Goal: Task Accomplishment & Management: Manage account settings

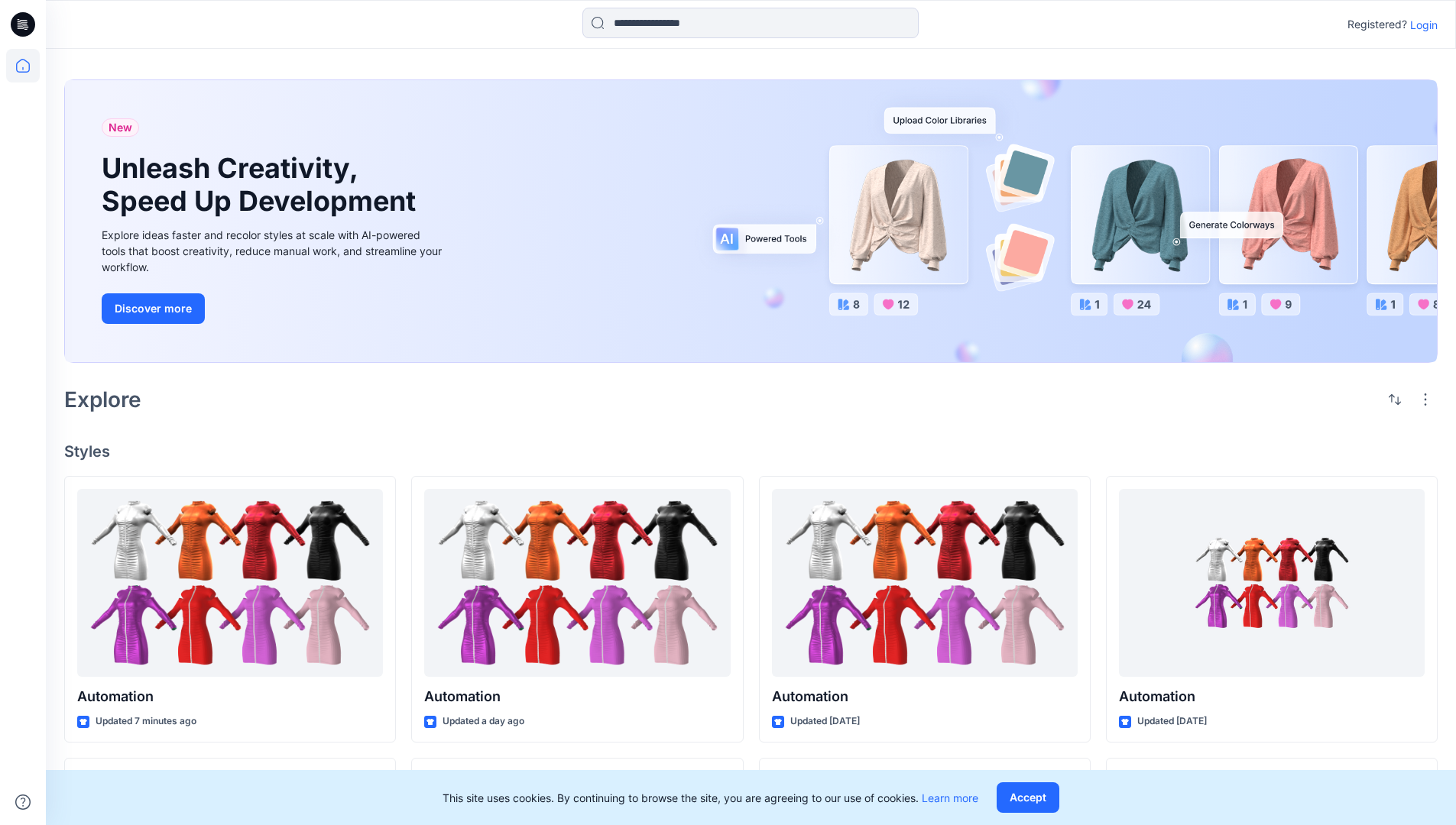
click at [1420, 25] on p "Login" at bounding box center [1423, 25] width 27 height 16
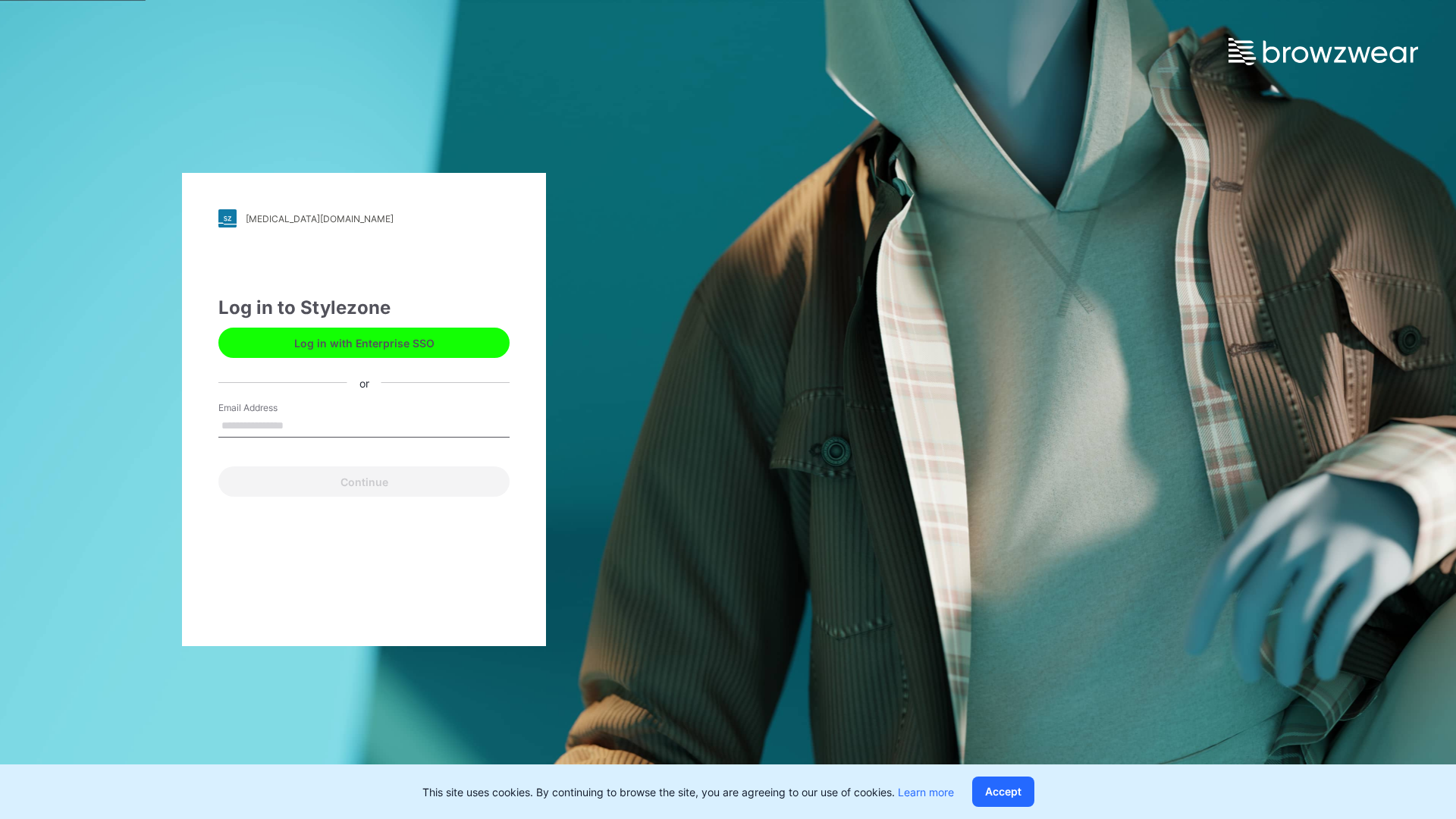
click at [300, 425] on input "Email Address" at bounding box center [364, 426] width 291 height 23
type input "**********"
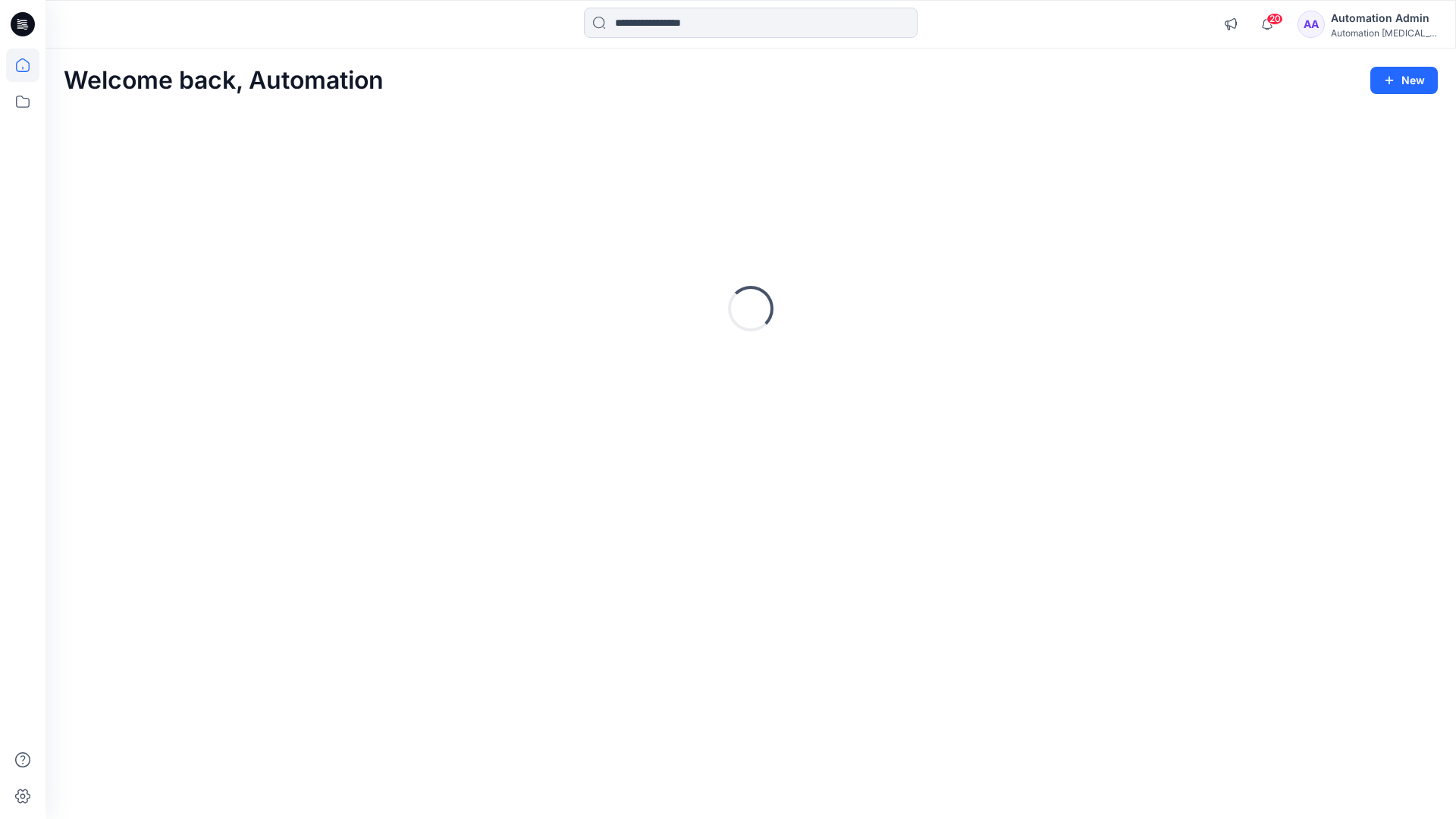
click at [29, 66] on icon at bounding box center [23, 66] width 14 height 14
click at [22, 106] on icon at bounding box center [23, 102] width 33 height 33
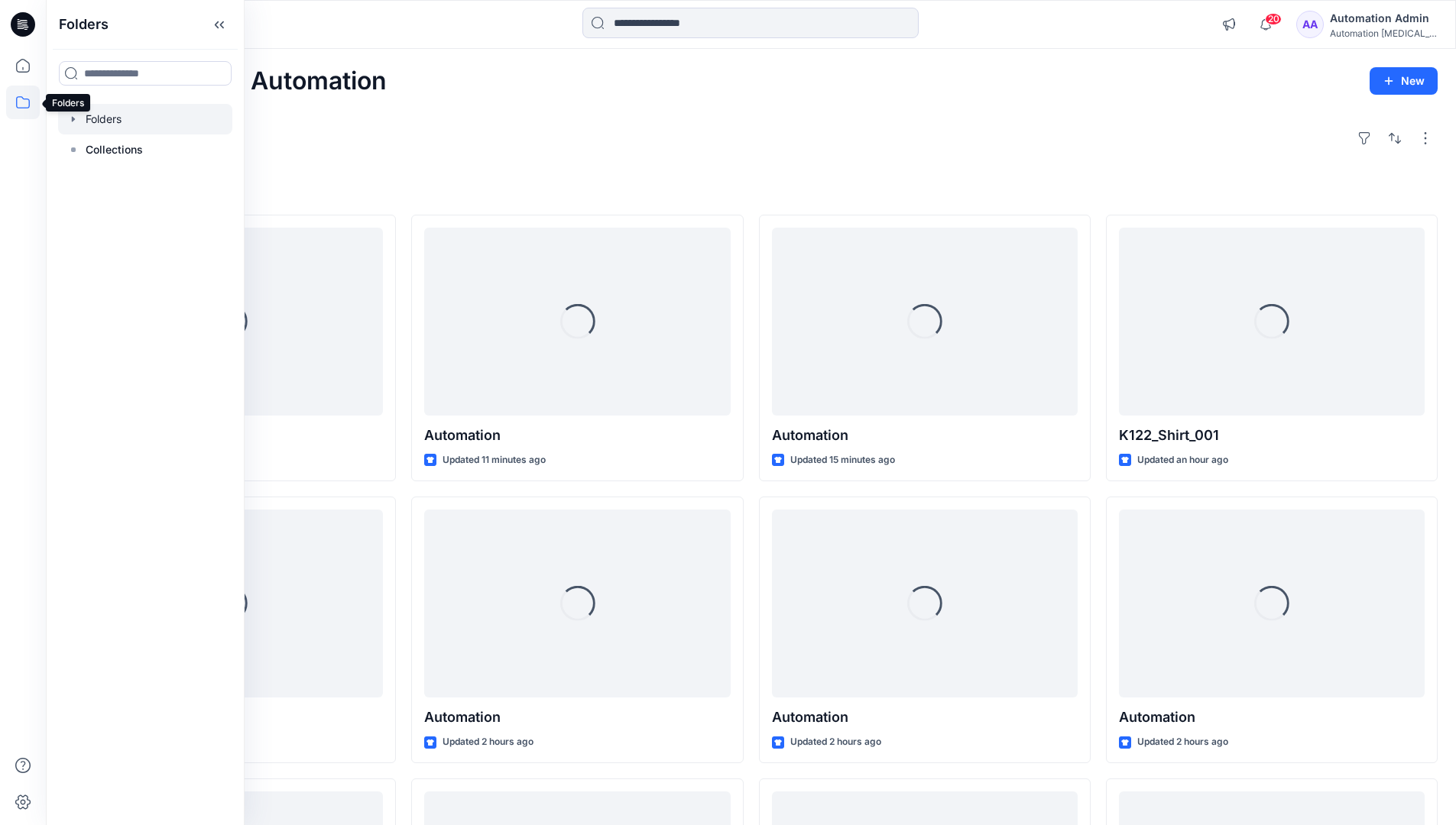
click at [96, 118] on div at bounding box center [145, 119] width 175 height 31
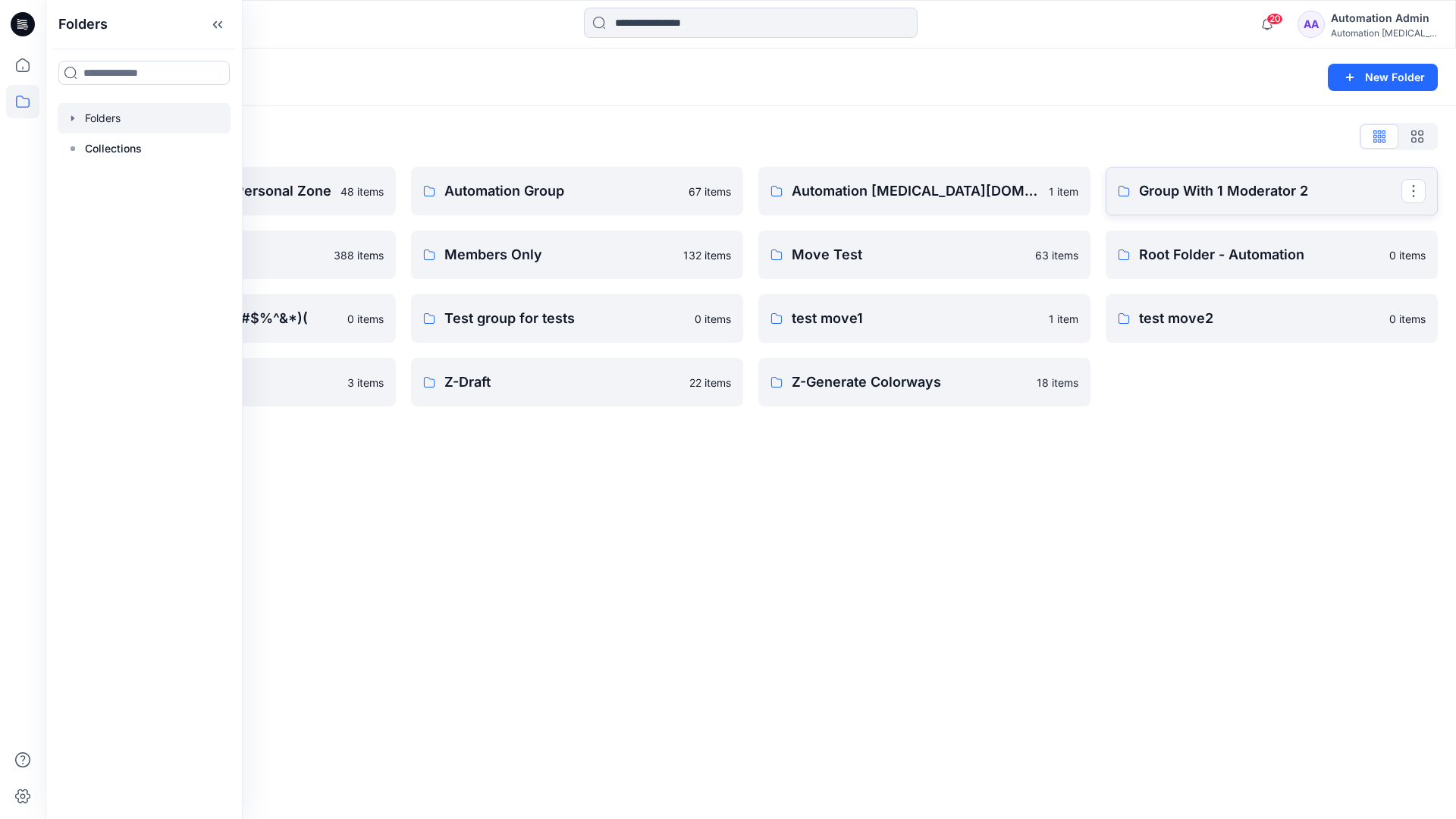
click at [1196, 198] on p "Group With 1 Moderator 2" at bounding box center [1270, 191] width 262 height 21
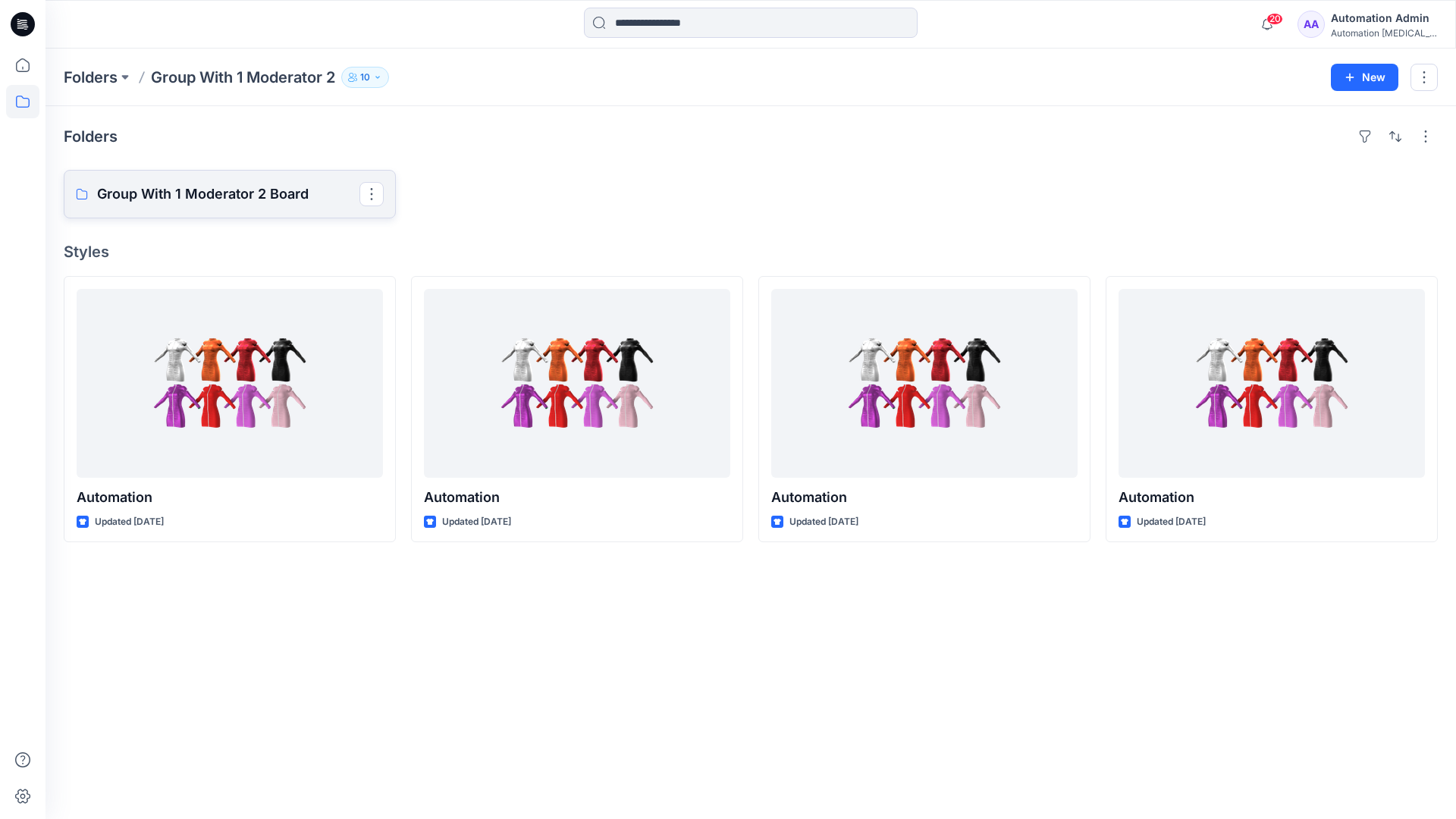
click at [262, 205] on link "Group With 1 Moderator 2 Board" at bounding box center [230, 193] width 332 height 48
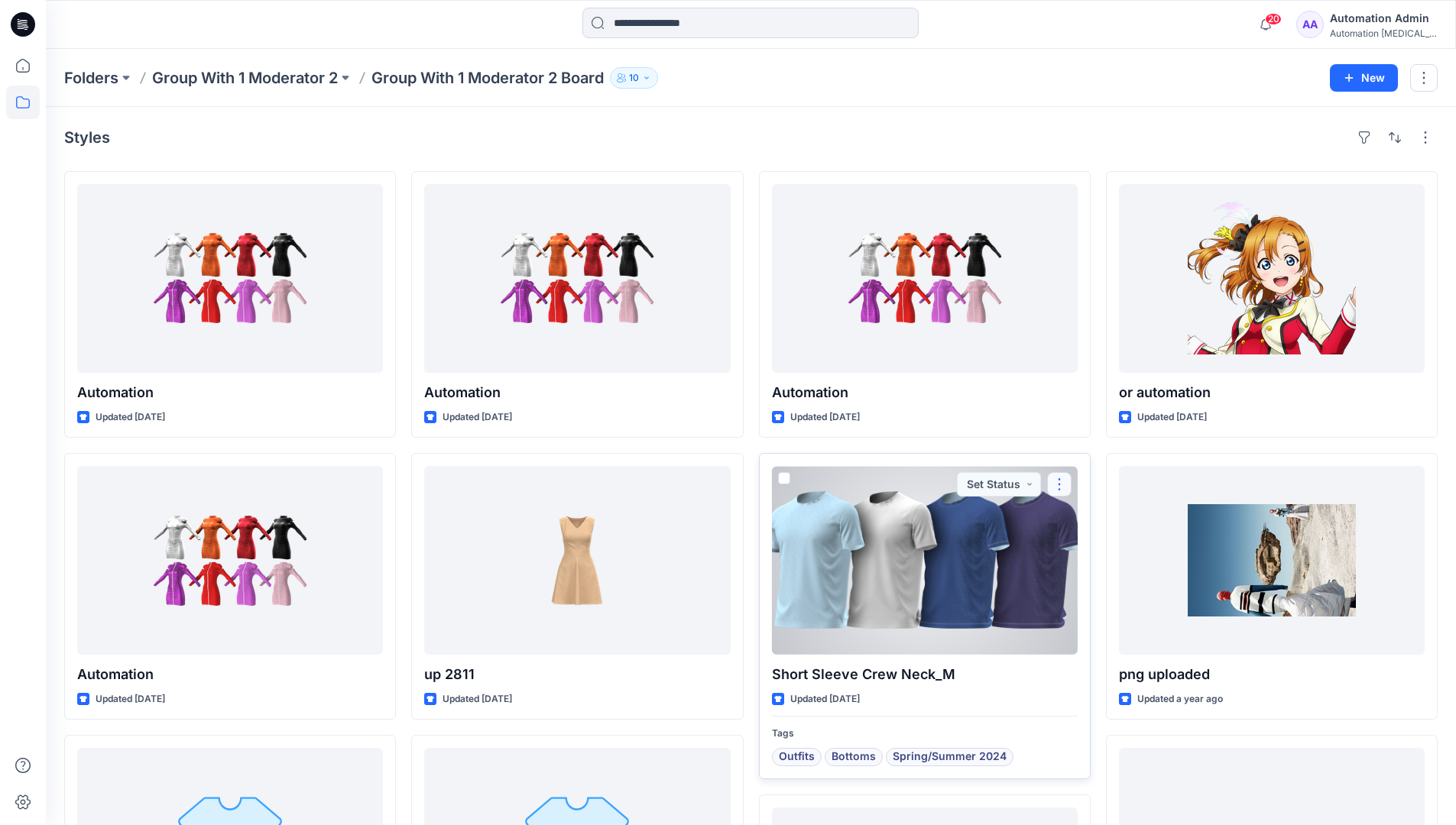
click at [1056, 493] on button "button" at bounding box center [1059, 485] width 25 height 25
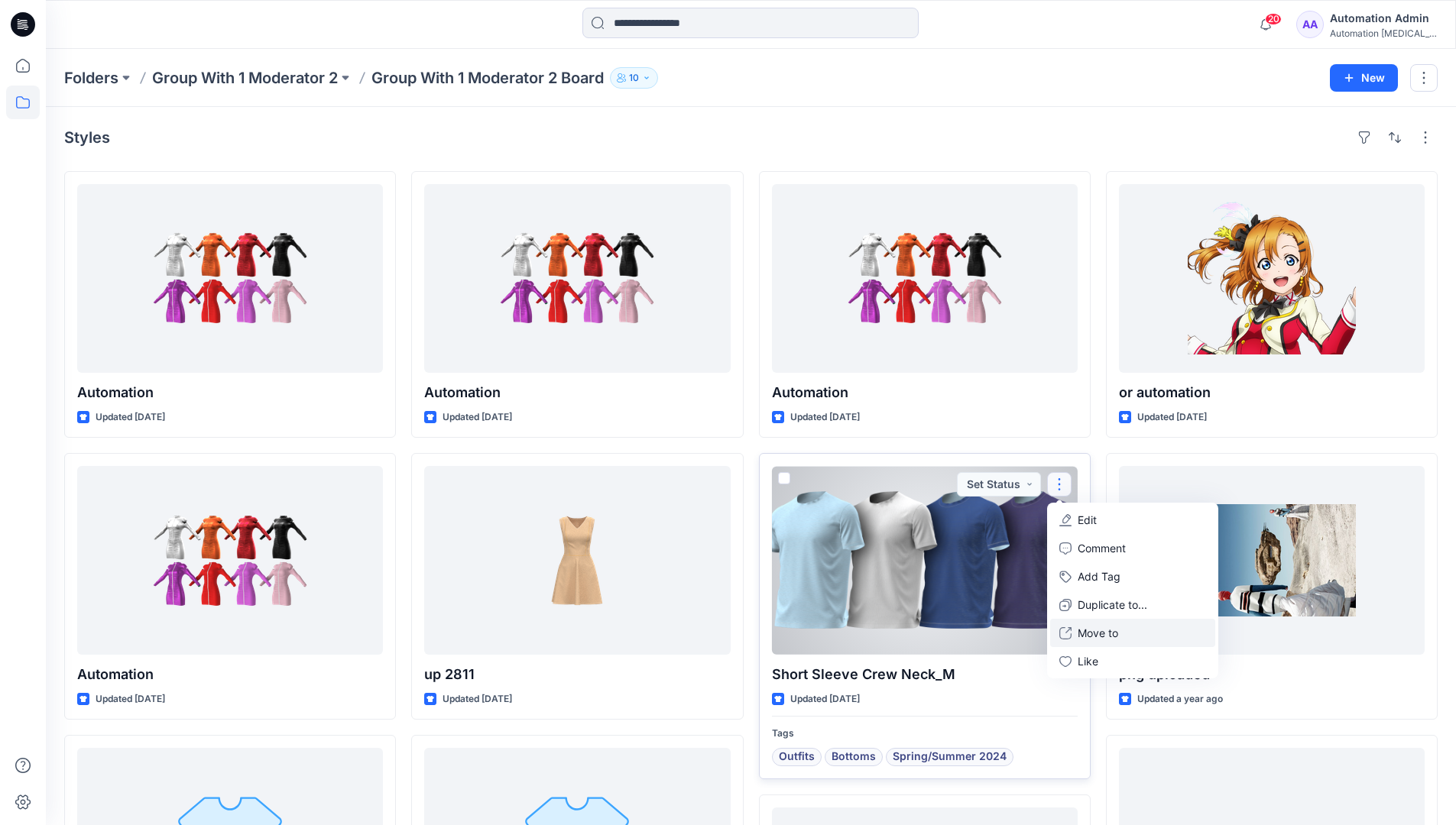
click at [1103, 635] on p "Move to" at bounding box center [1098, 633] width 41 height 16
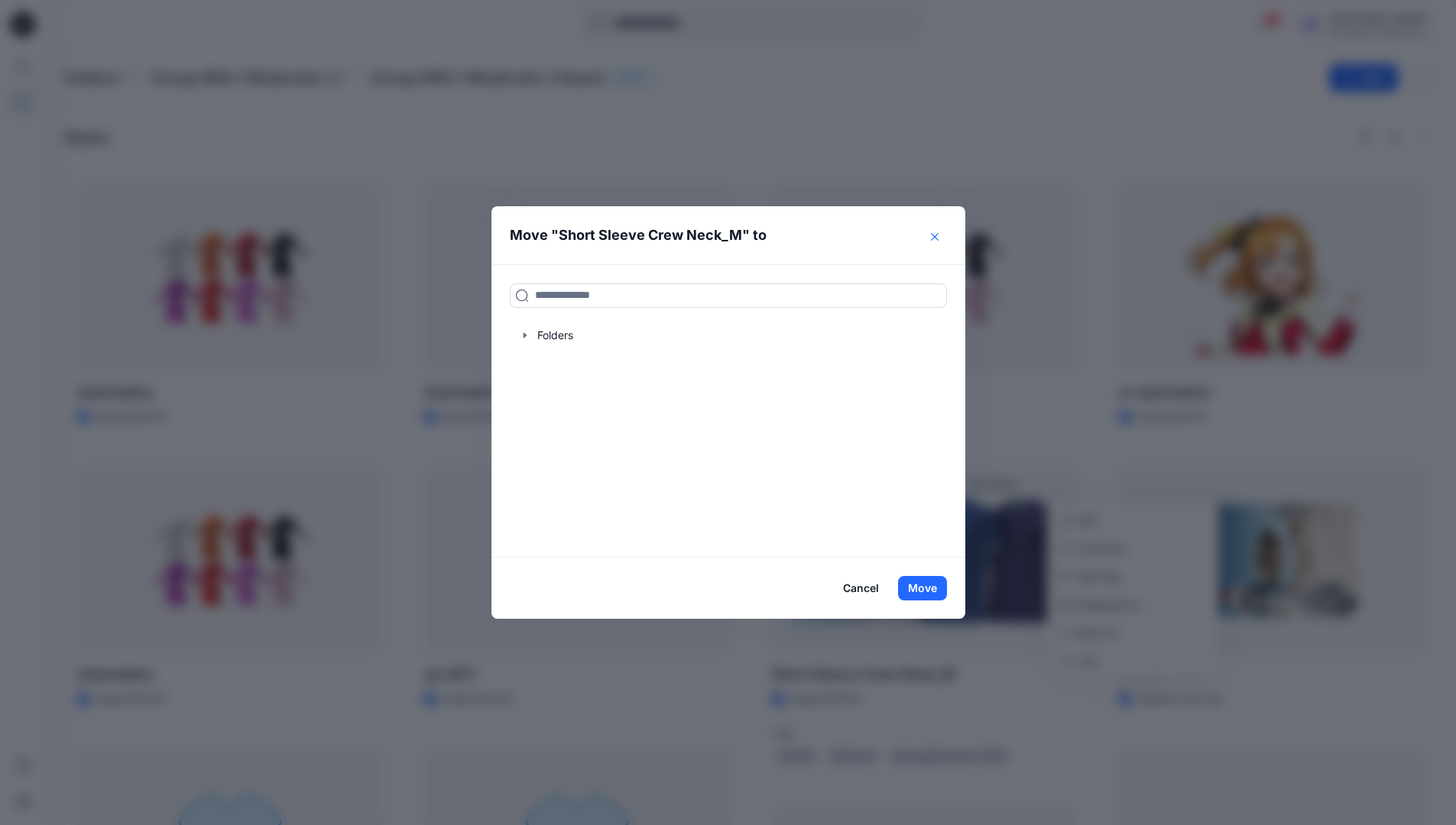
click at [939, 237] on icon "Close" at bounding box center [934, 236] width 8 height 8
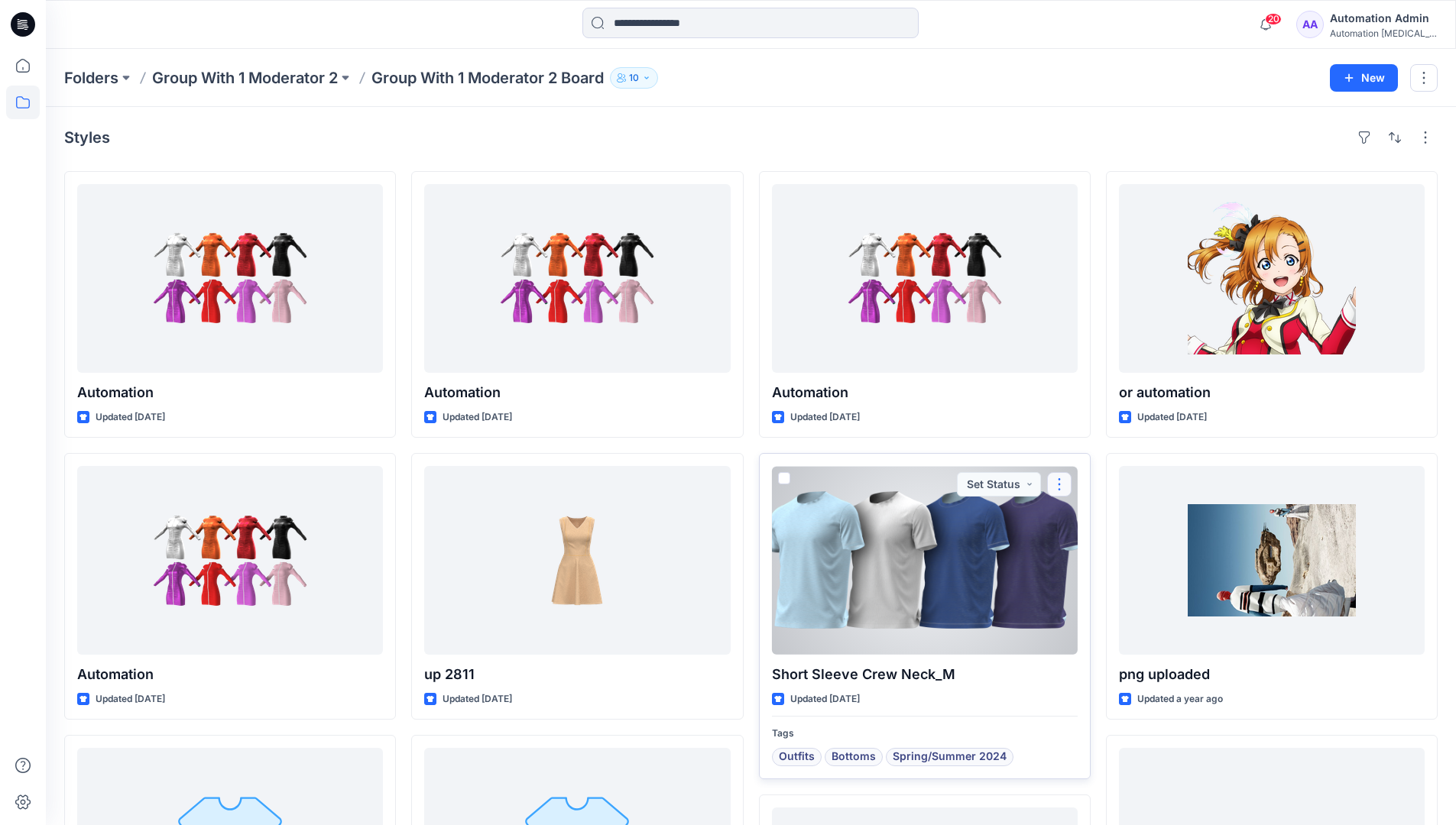
click at [1061, 486] on button "button" at bounding box center [1059, 485] width 25 height 25
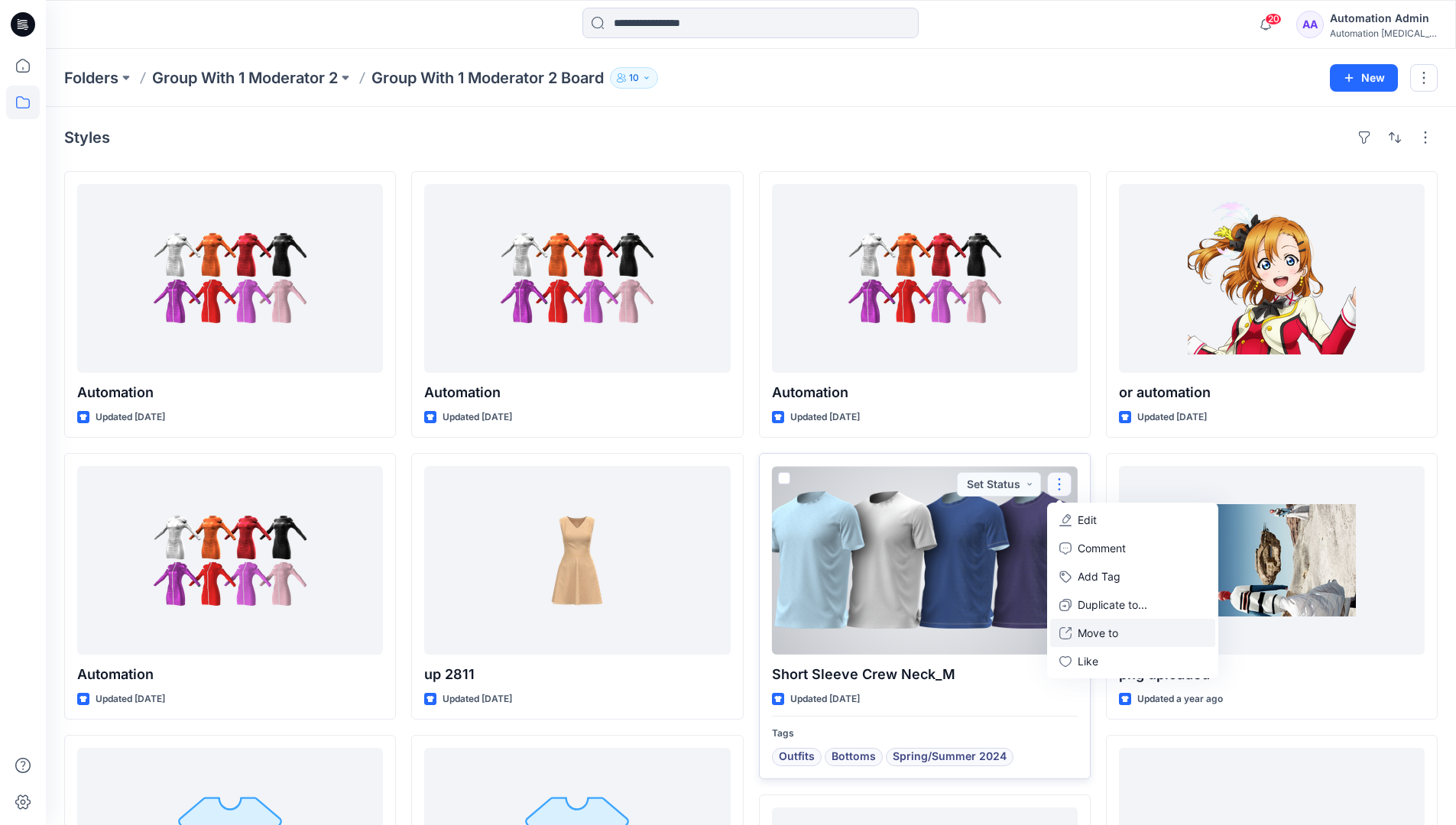
click at [1113, 629] on p "Move to" at bounding box center [1098, 633] width 41 height 16
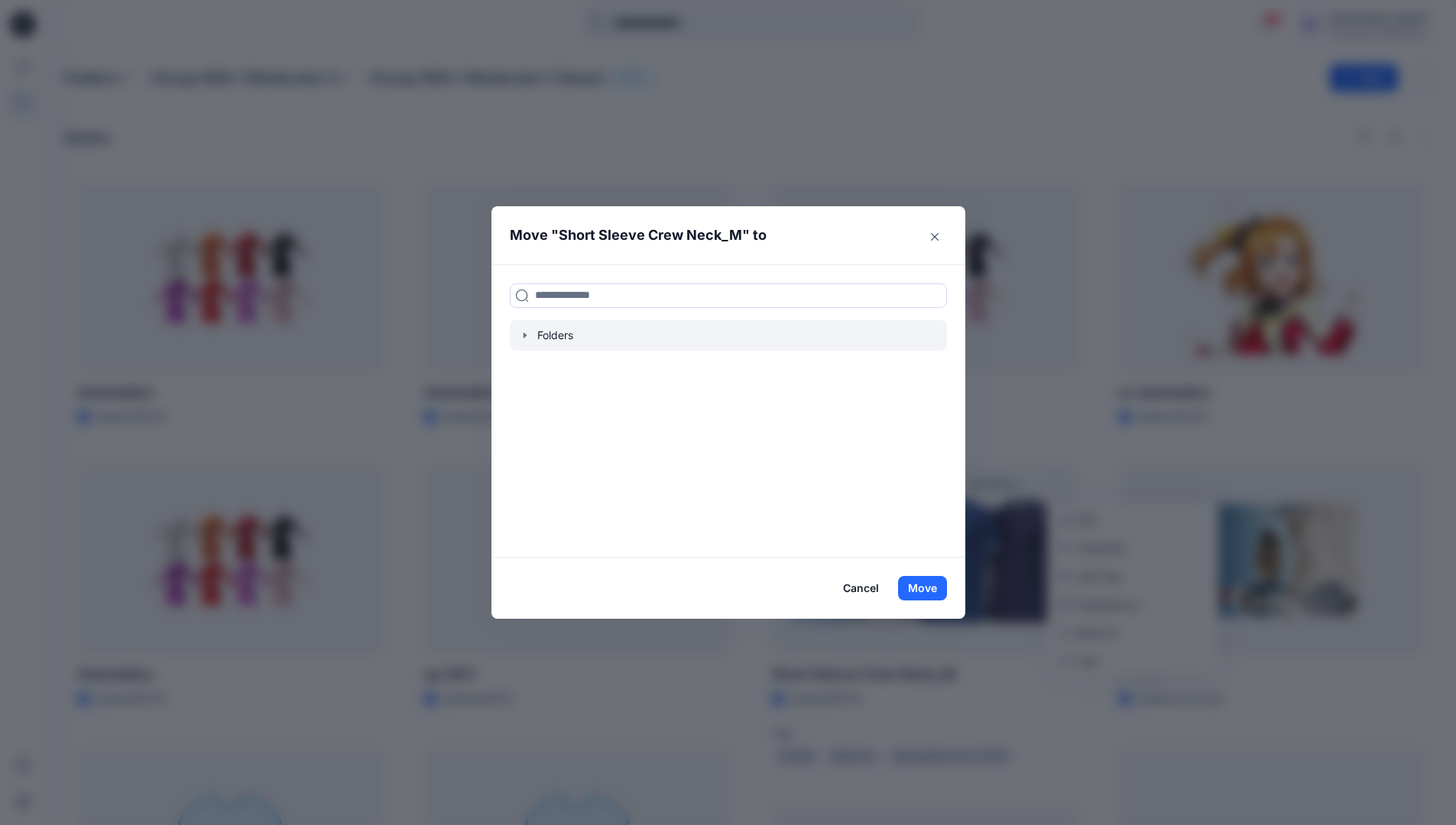
click at [544, 332] on div at bounding box center [728, 335] width 437 height 31
click at [526, 336] on icon "button" at bounding box center [525, 336] width 12 height 12
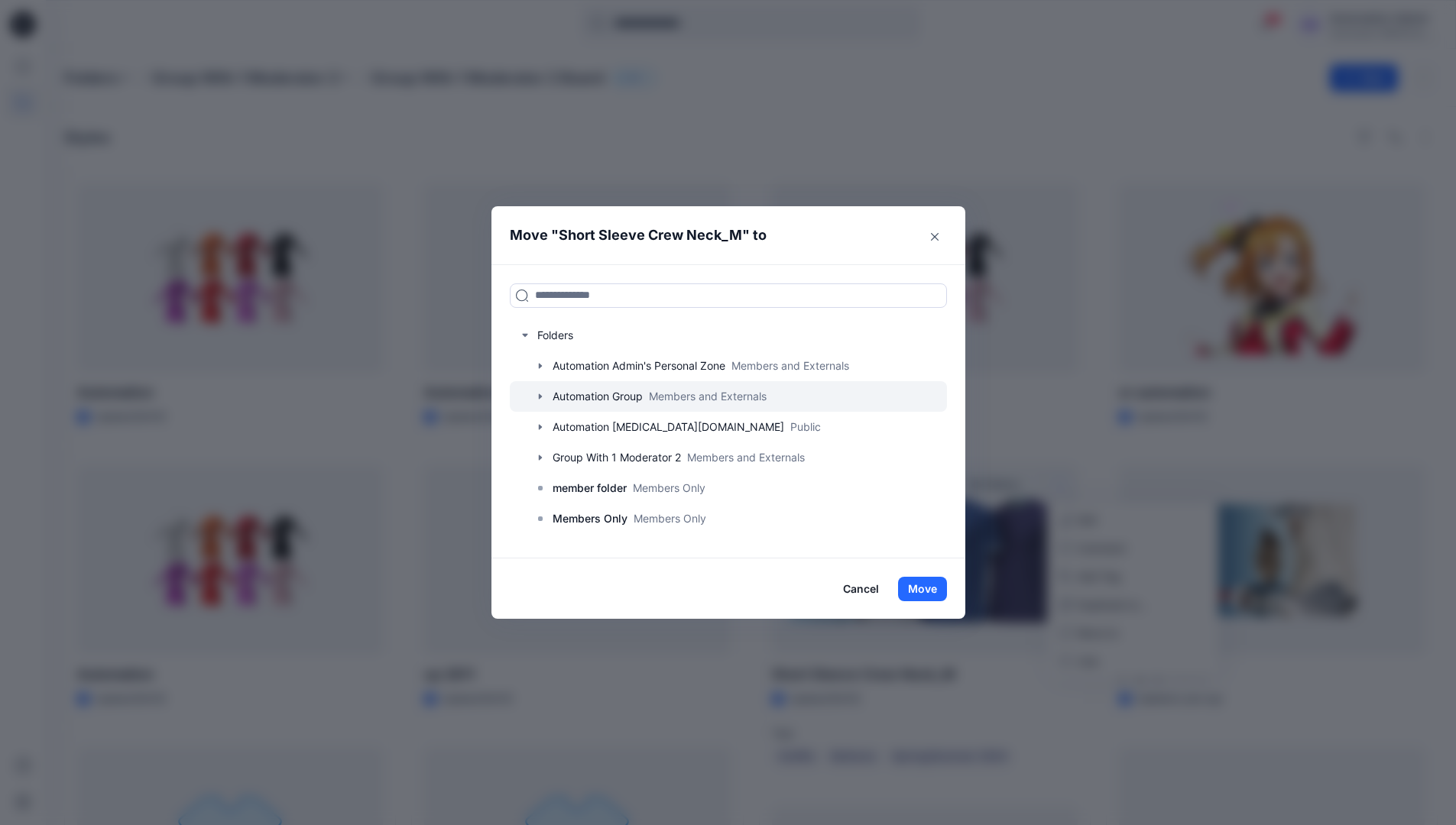
click at [601, 392] on div at bounding box center [728, 397] width 437 height 31
click at [940, 241] on button "Close" at bounding box center [935, 237] width 25 height 25
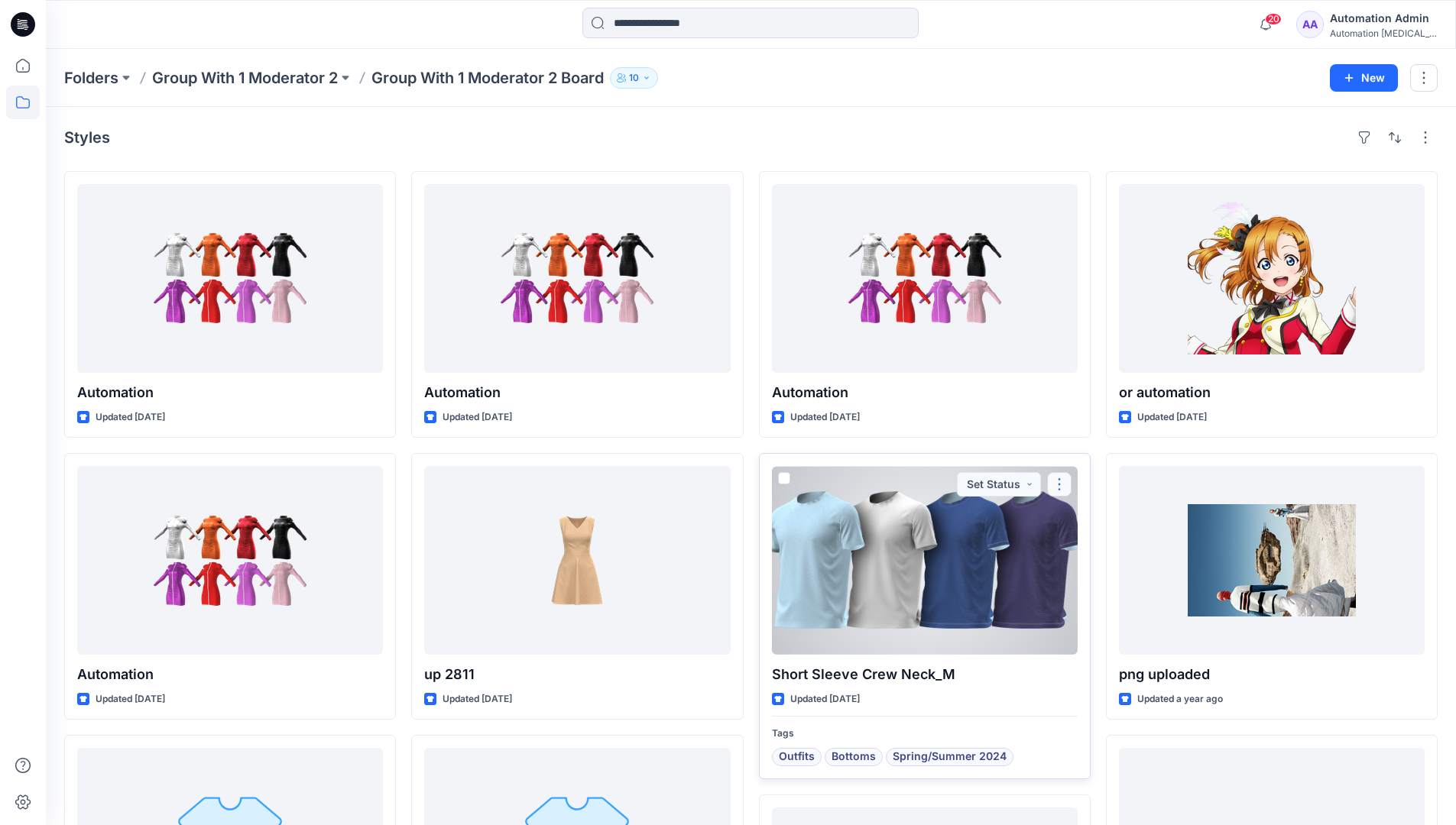
click at [1060, 485] on button "button" at bounding box center [1059, 485] width 25 height 25
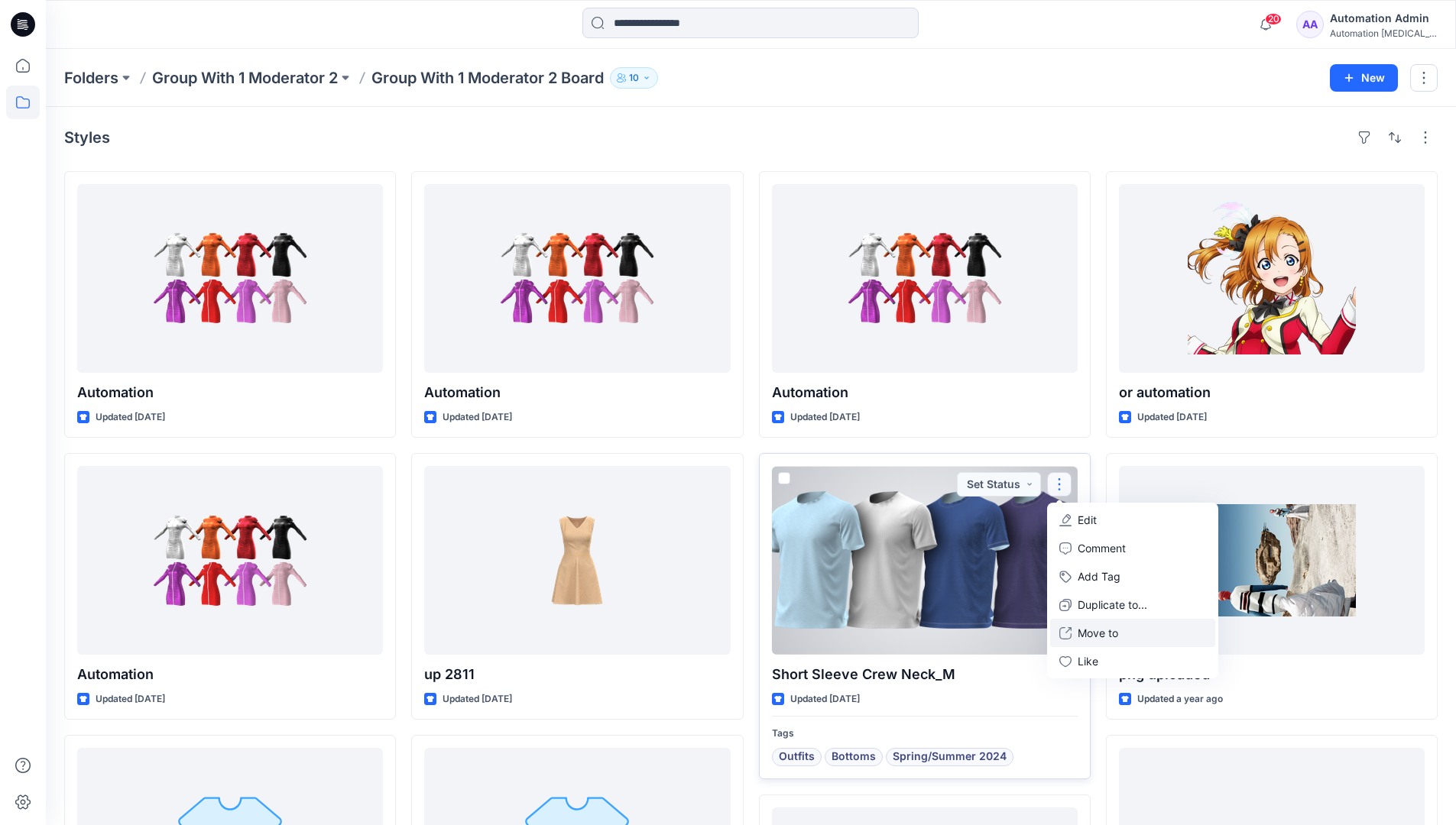
click at [1084, 633] on p "Move to" at bounding box center [1098, 633] width 41 height 16
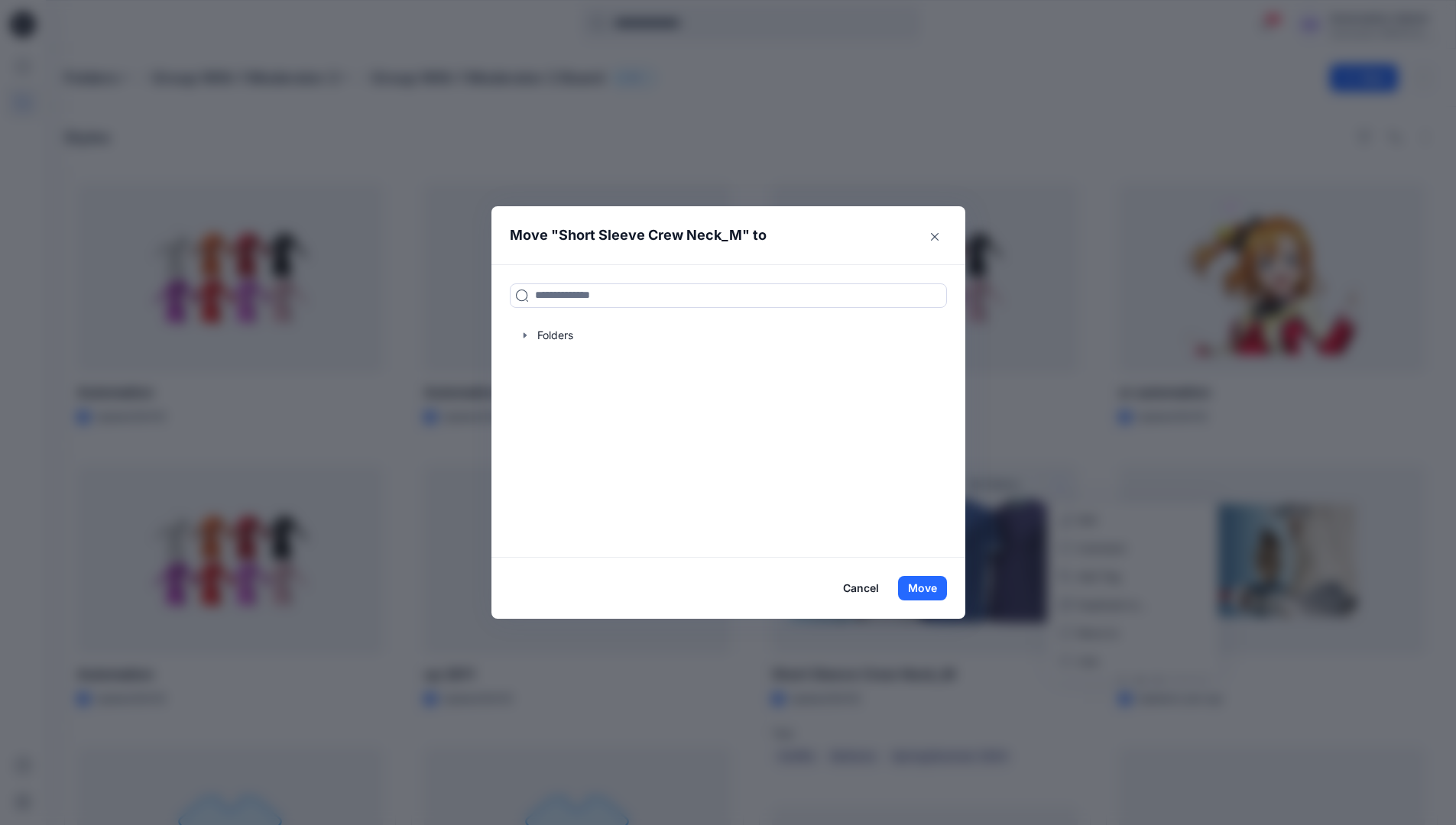
click at [855, 590] on button "Cancel" at bounding box center [860, 589] width 56 height 25
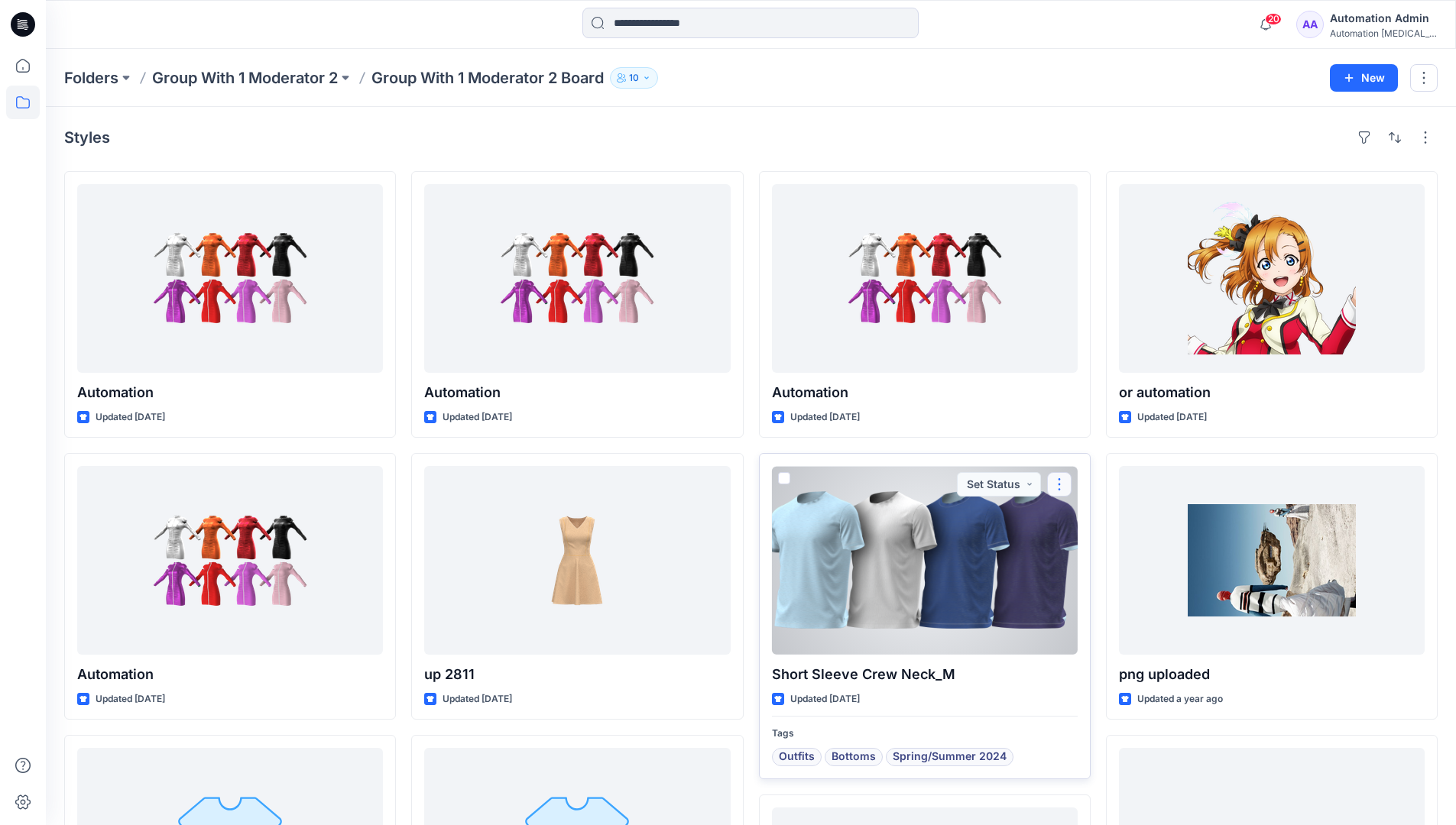
click at [1058, 487] on button "button" at bounding box center [1059, 485] width 25 height 25
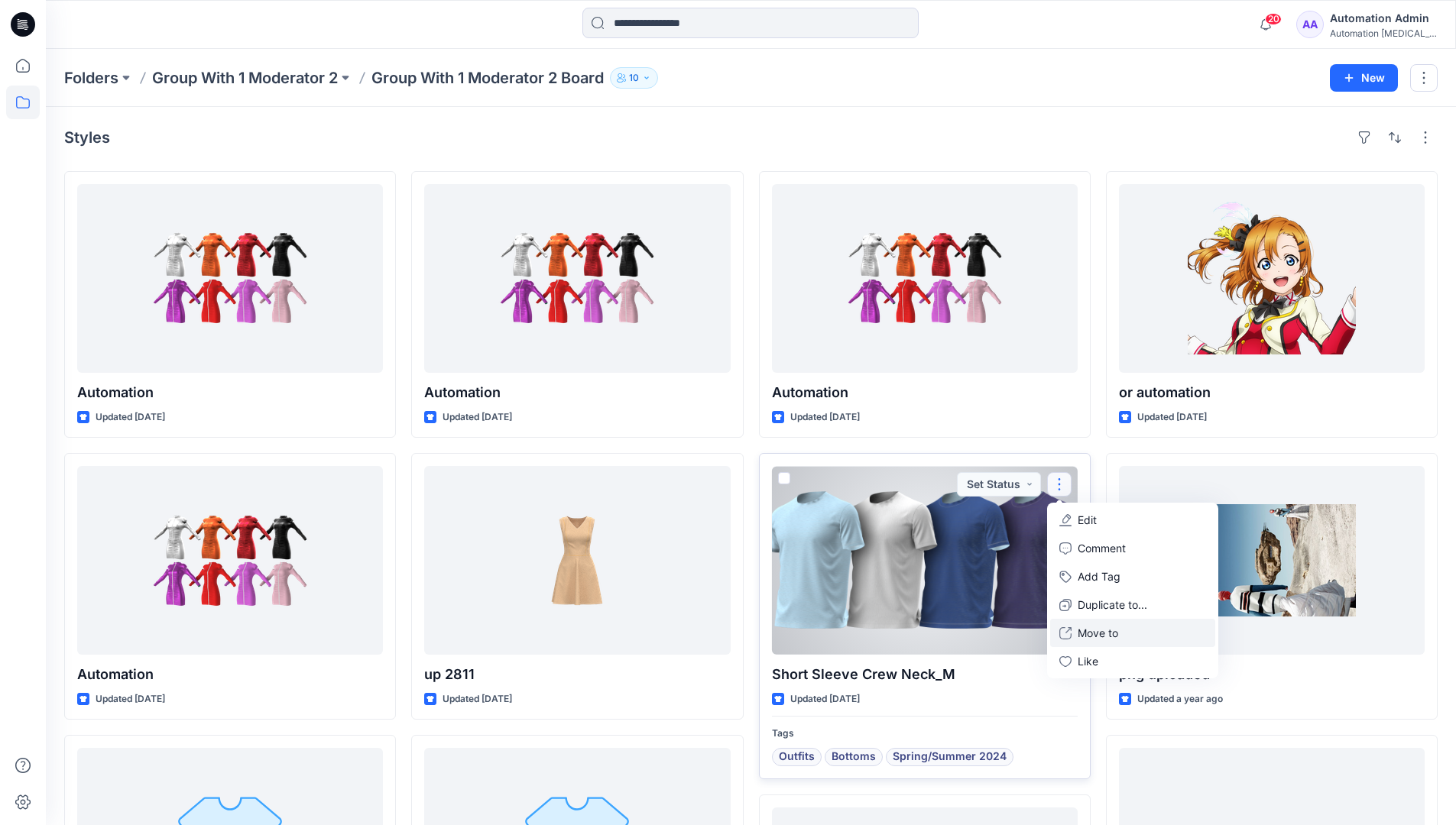
click at [1088, 628] on p "Move to" at bounding box center [1098, 633] width 41 height 16
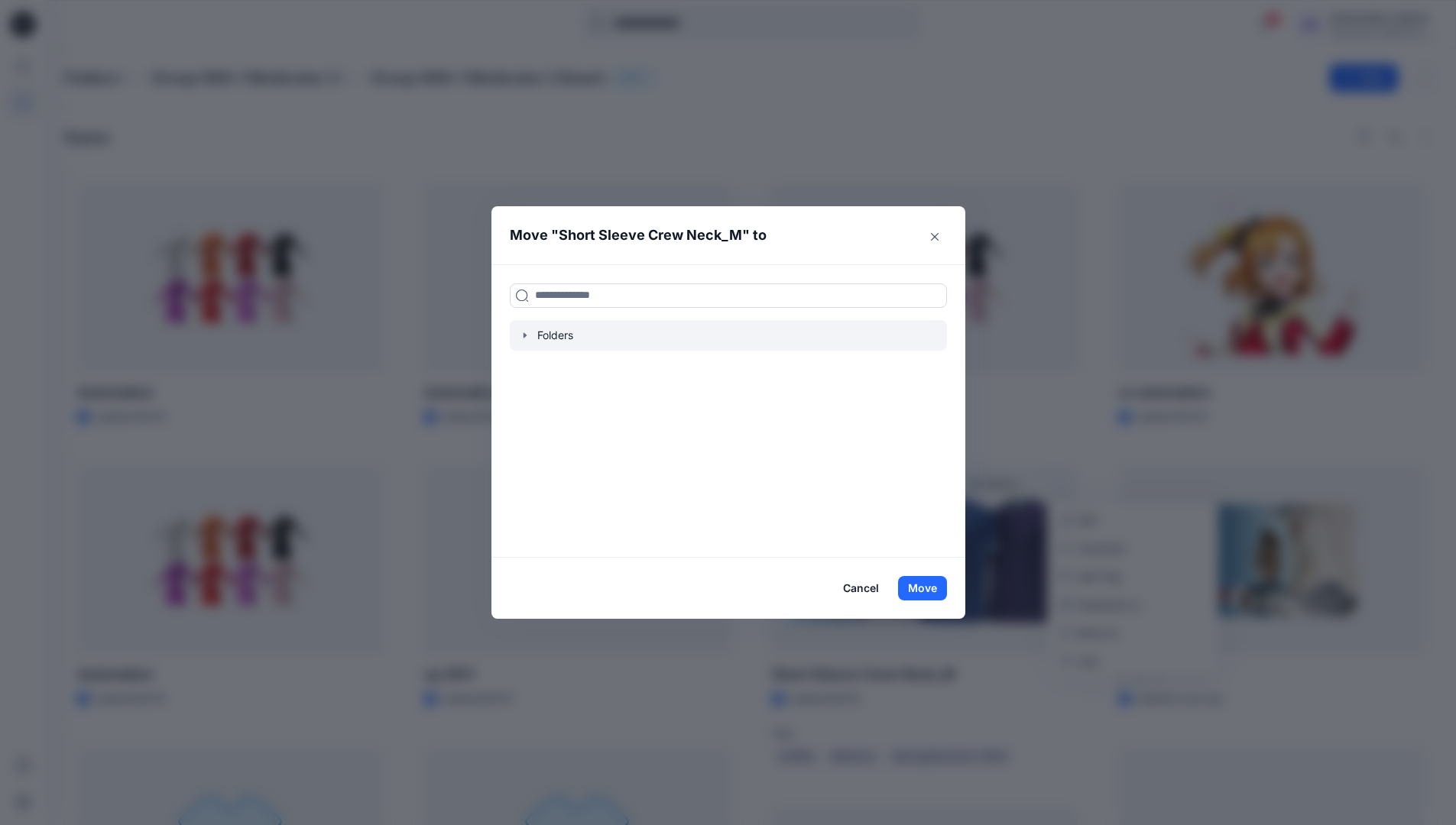
click at [544, 339] on div at bounding box center [728, 335] width 437 height 31
click at [531, 337] on icon "button" at bounding box center [525, 336] width 12 height 12
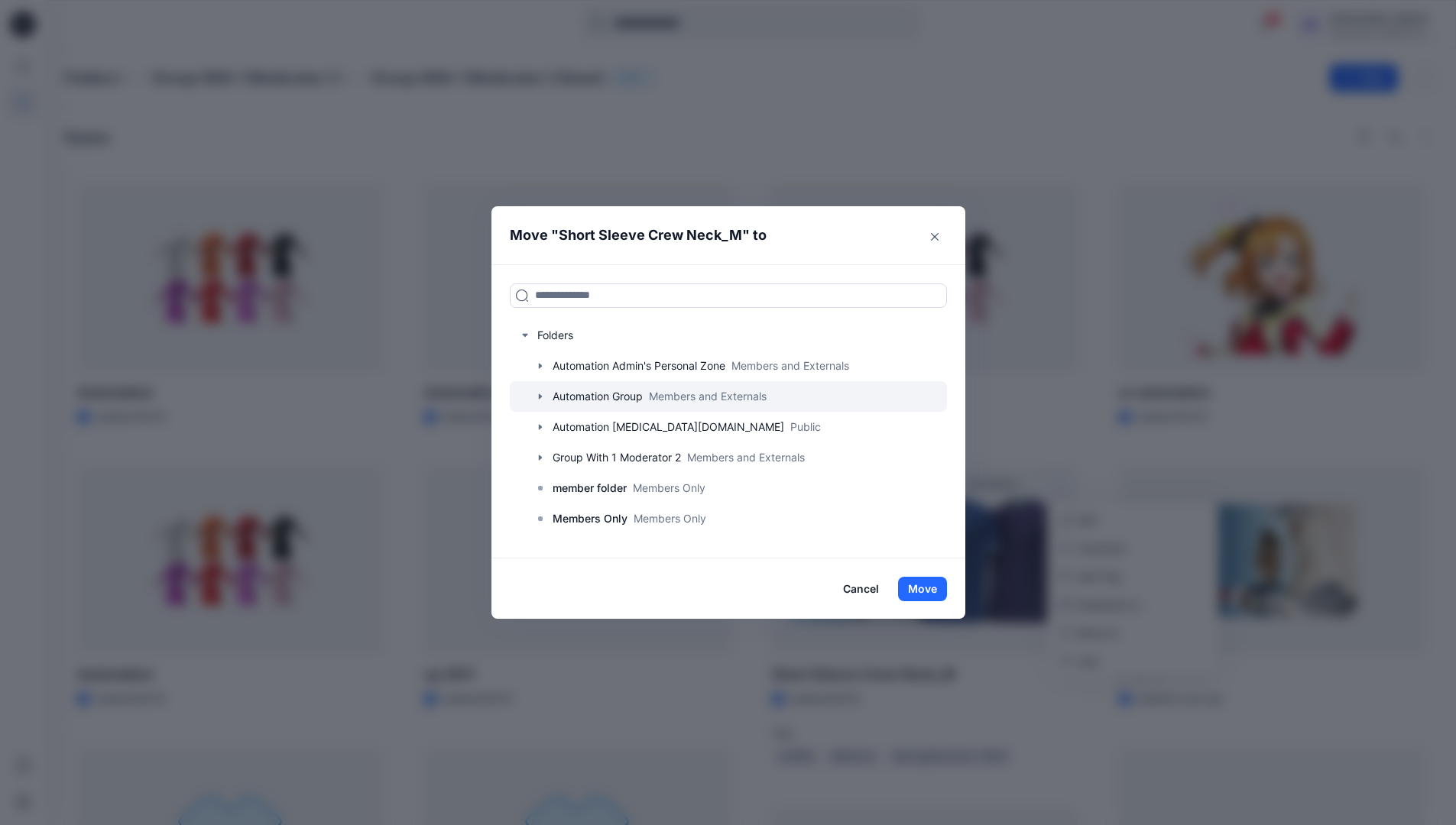
click at [561, 394] on div at bounding box center [728, 397] width 437 height 31
click at [862, 584] on button "Cancel" at bounding box center [860, 590] width 56 height 25
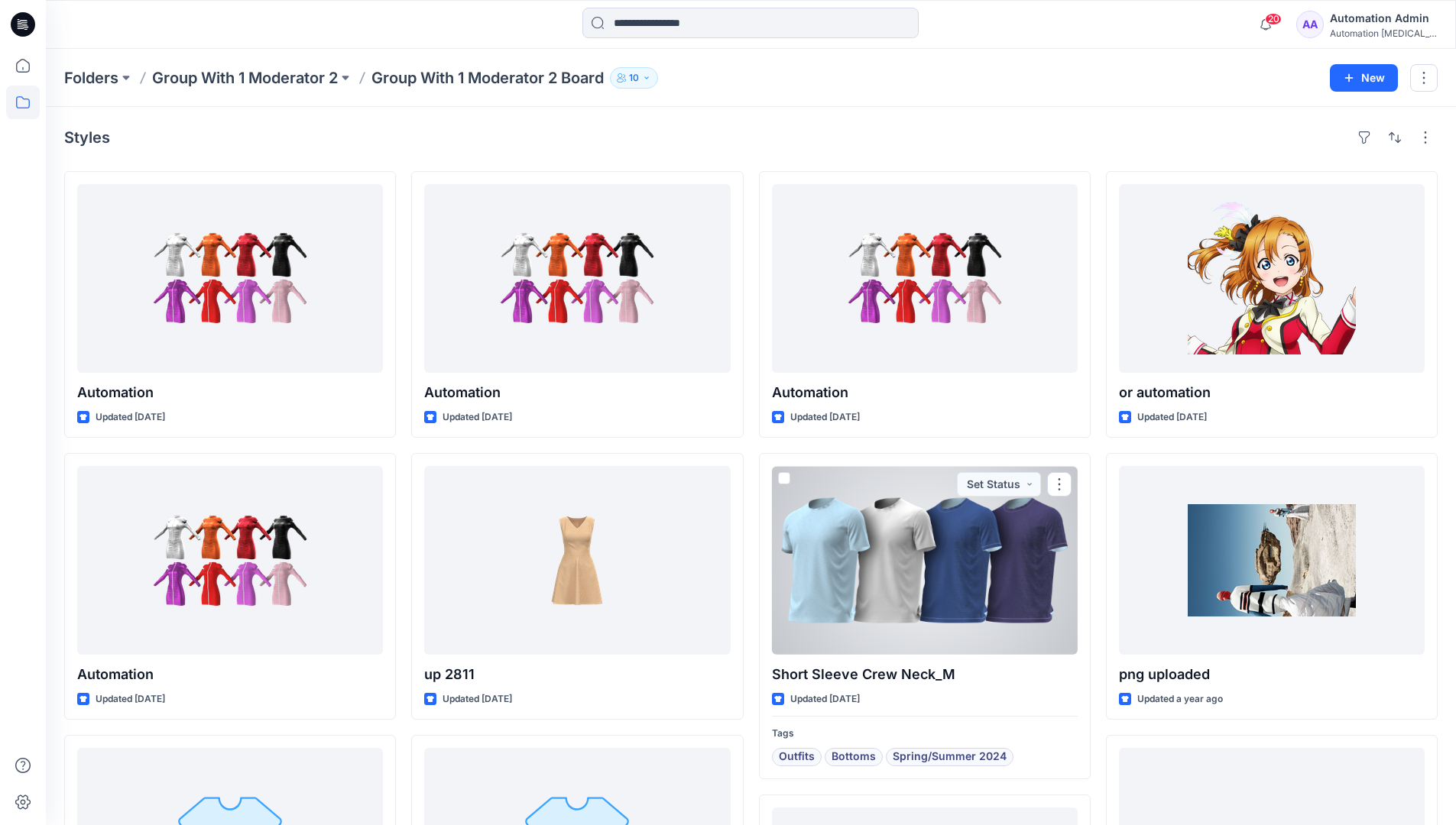
click at [1359, 34] on div "Automation [MEDICAL_DATA]..." at bounding box center [1383, 33] width 107 height 11
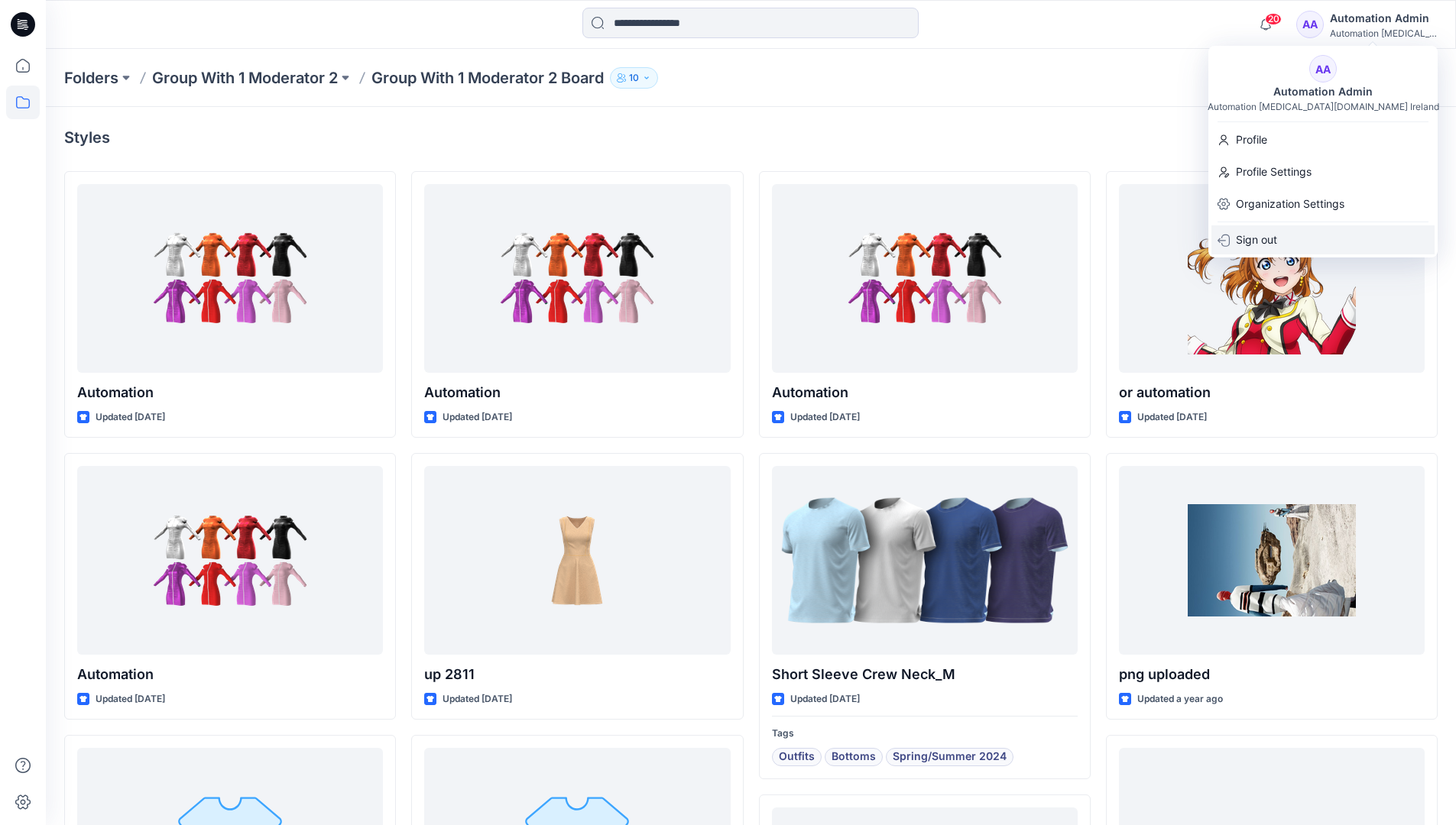
click at [1271, 239] on p "Sign out" at bounding box center [1256, 240] width 41 height 29
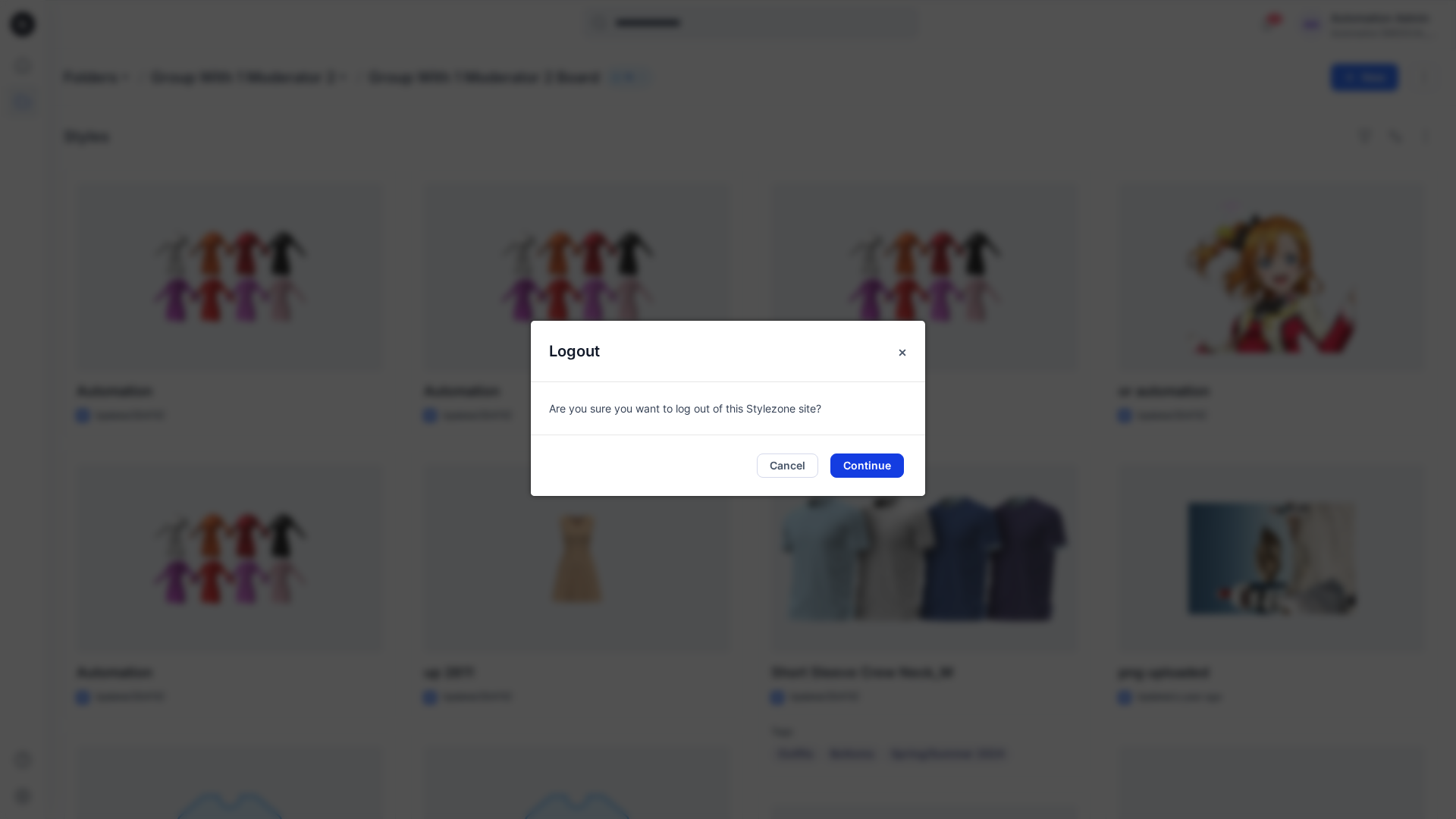
click at [879, 457] on button "Continue" at bounding box center [867, 466] width 73 height 24
